Goal: Use online tool/utility: Utilize a website feature to perform a specific function

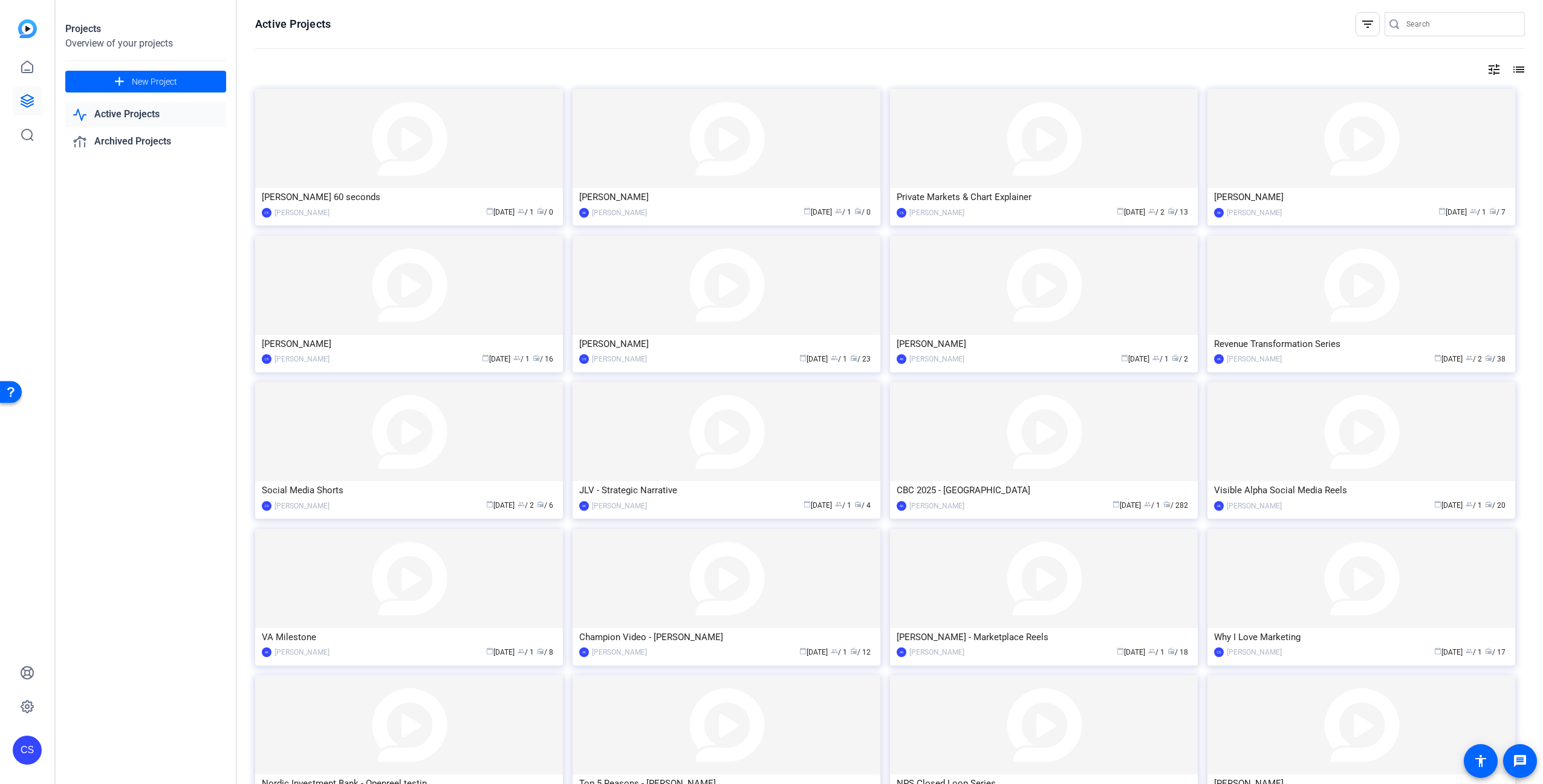
click at [411, 163] on img at bounding box center [409, 139] width 307 height 99
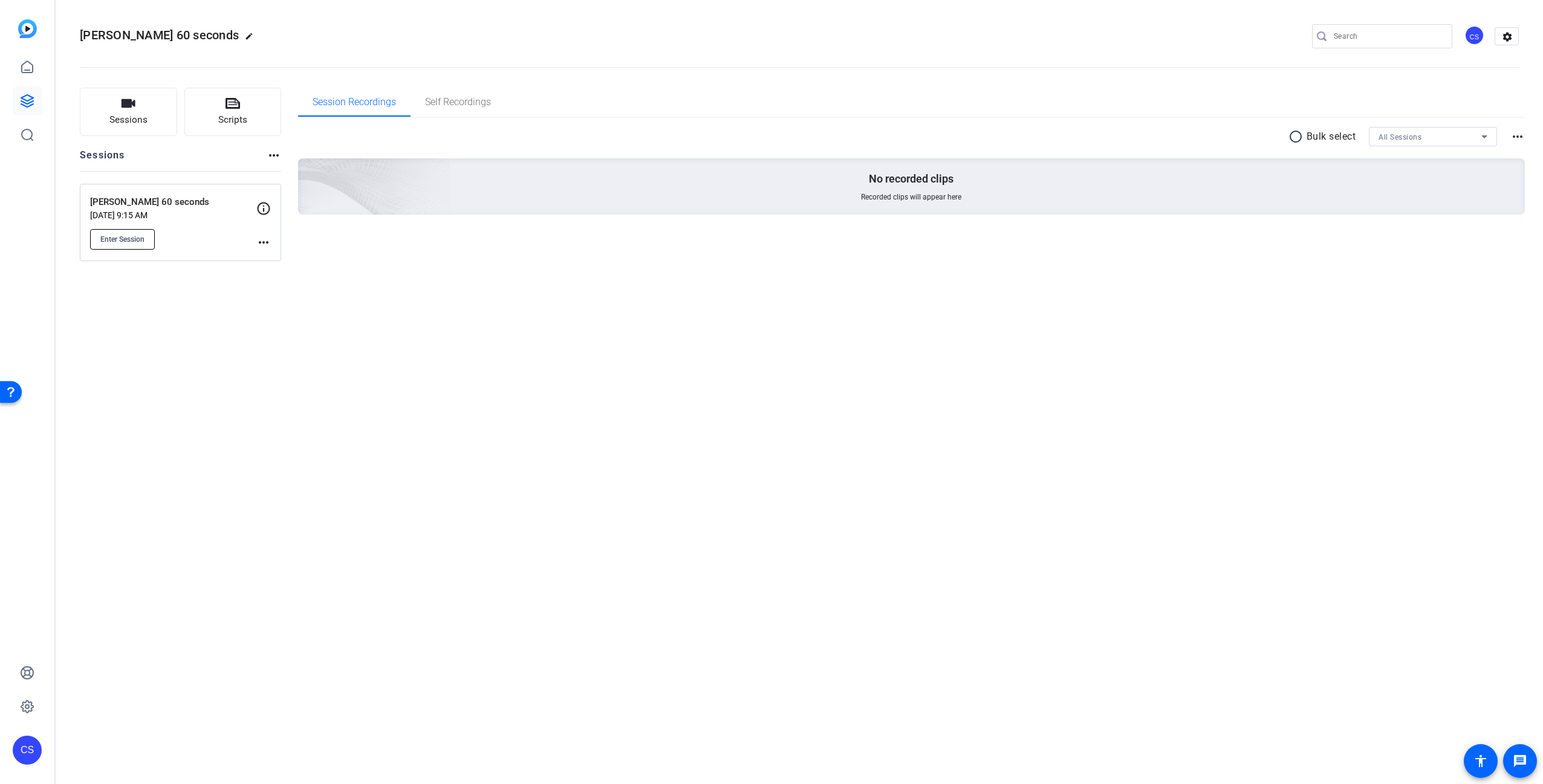
click at [134, 237] on span "Enter Session" at bounding box center [123, 239] width 44 height 10
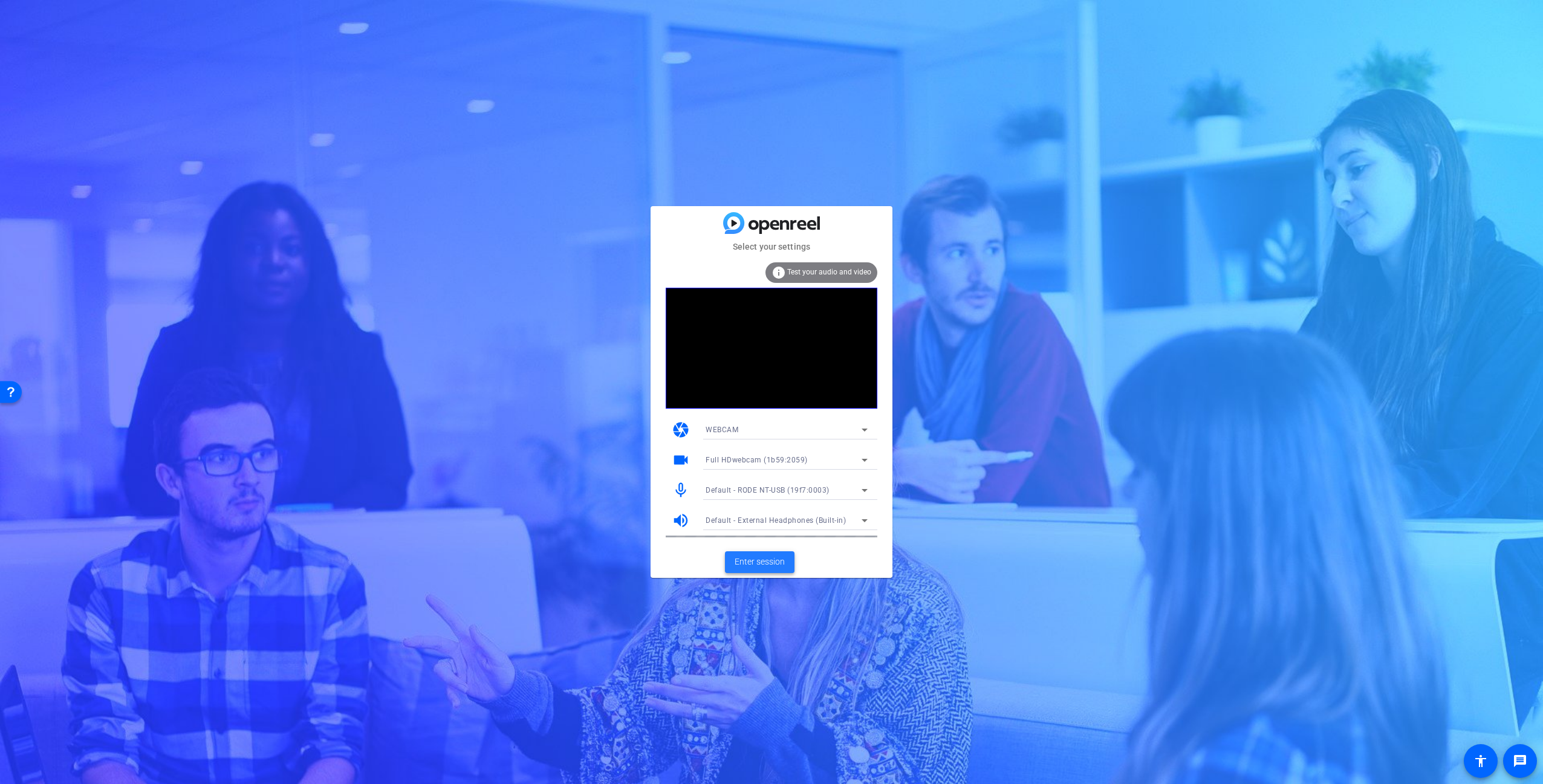
click at [755, 563] on span "Enter session" at bounding box center [760, 561] width 50 height 13
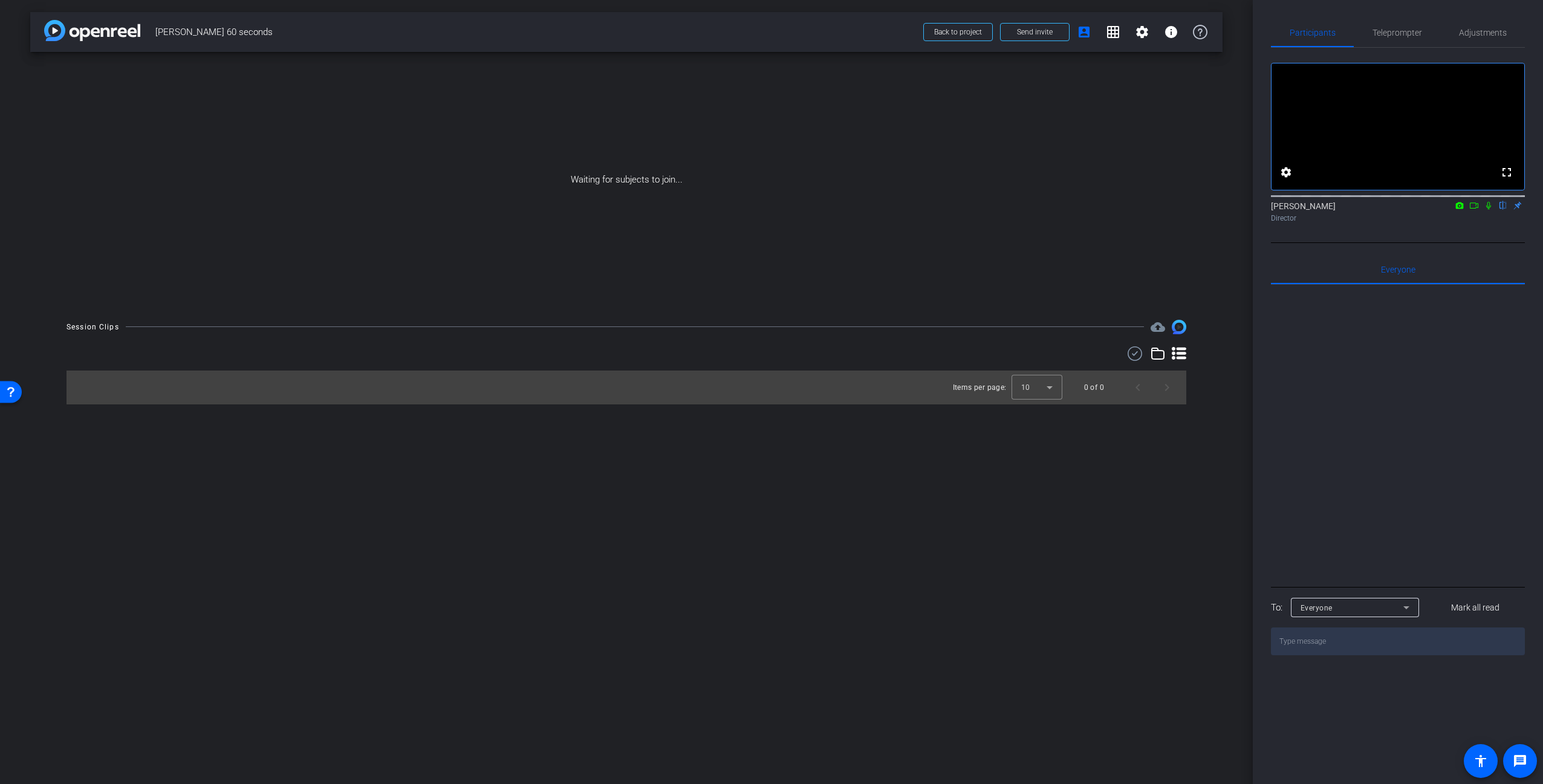
drag, startPoint x: 1086, startPoint y: 129, endPoint x: 999, endPoint y: 98, distance: 92.4
click at [1086, 128] on div "Waiting for subjects to join..." at bounding box center [626, 180] width 1192 height 256
drag, startPoint x: 1400, startPoint y: 352, endPoint x: 1404, endPoint y: 336, distance: 16.5
click at [1401, 352] on div at bounding box center [1398, 434] width 254 height 299
click at [1398, 29] on span "Teleprompter" at bounding box center [1397, 33] width 50 height 9
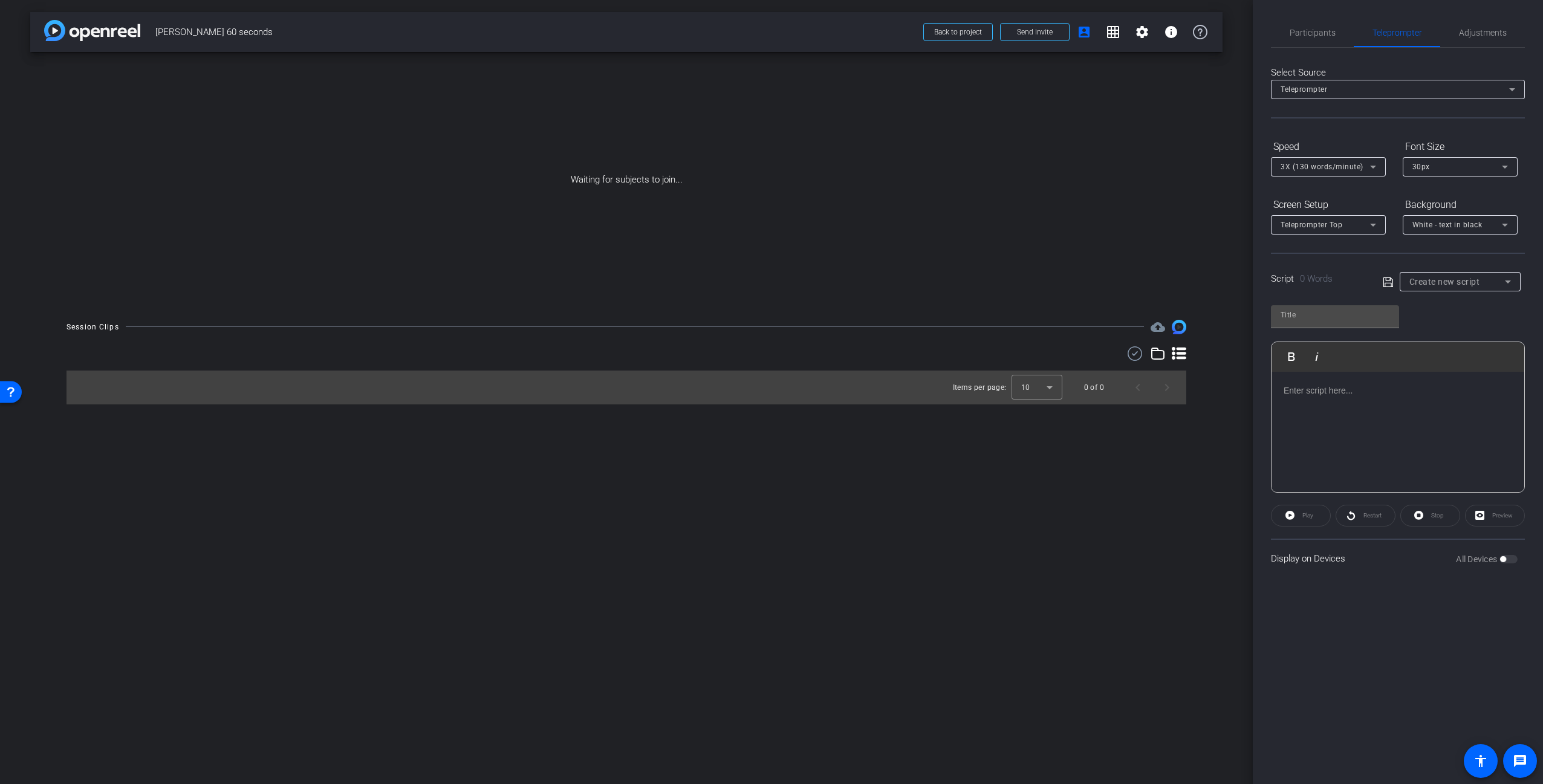
click at [1343, 393] on p at bounding box center [1398, 390] width 228 height 13
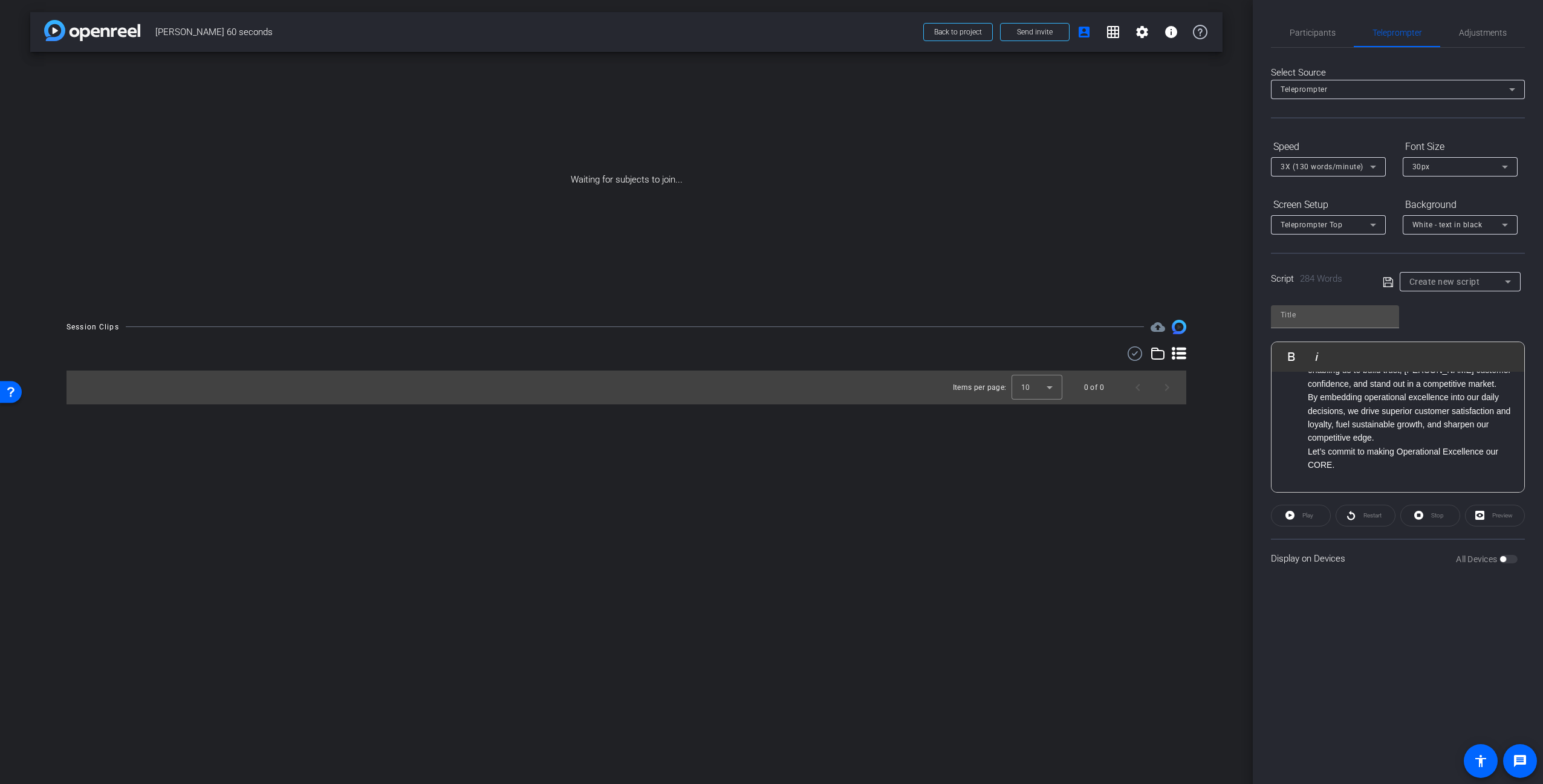
click at [1386, 632] on div "Participants Teleprompter Adjustments settings [PERSON_NAME] flip Director Ever…" at bounding box center [1398, 392] width 290 height 784
click at [1375, 620] on div "Participants Teleprompter Adjustments settings [PERSON_NAME] flip Director Ever…" at bounding box center [1398, 392] width 290 height 784
click at [1354, 310] on input "text" at bounding box center [1334, 315] width 109 height 15
type input "CORE"
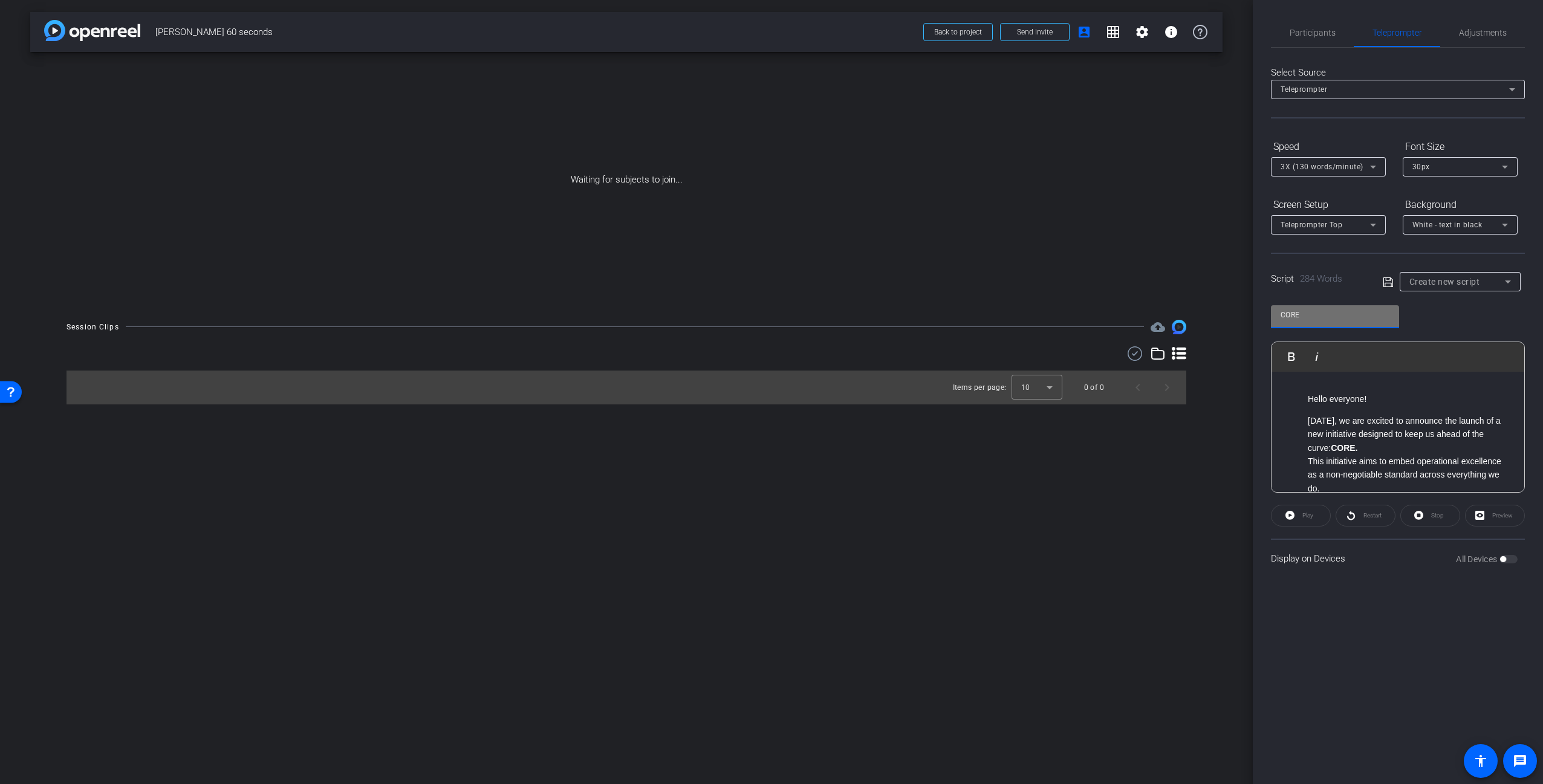
click at [1464, 320] on div "CORE Play Play from this location Play Selected Play and display the selected t…" at bounding box center [1398, 394] width 254 height 196
click at [1389, 284] on icon at bounding box center [1388, 282] width 11 height 15
click at [1434, 308] on div "CORE Play Play from this location Play Selected Play and display the selected t…" at bounding box center [1398, 394] width 254 height 196
click at [981, 183] on div "Waiting for subjects to join..." at bounding box center [626, 180] width 1192 height 256
